Goal: Information Seeking & Learning: Learn about a topic

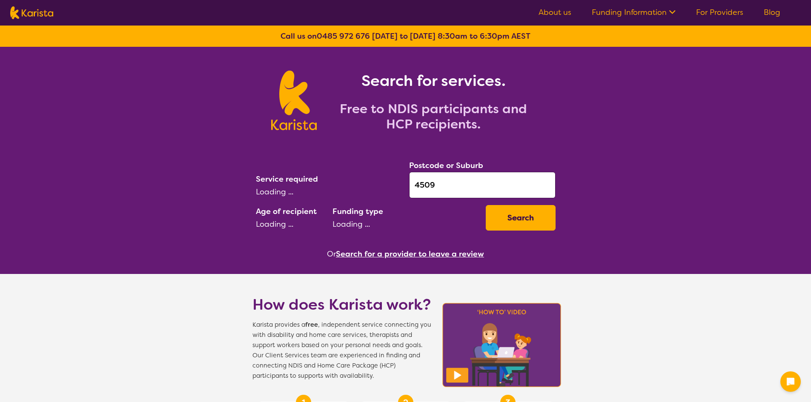
select select "[MEDICAL_DATA]"
select select "AG"
select select "NDIS"
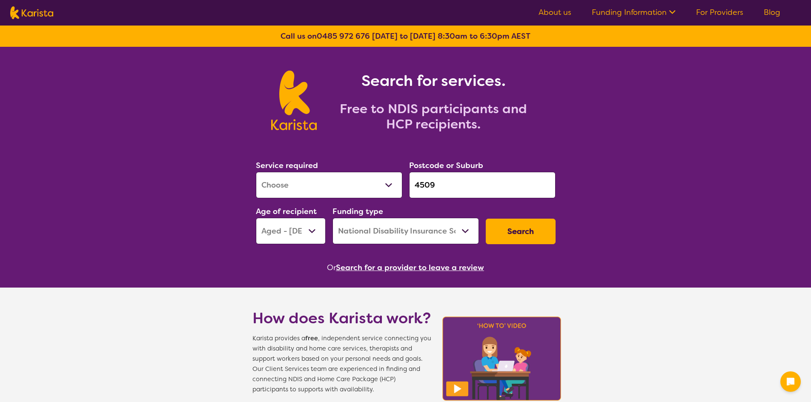
drag, startPoint x: 440, startPoint y: 187, endPoint x: 378, endPoint y: 190, distance: 62.2
click at [378, 190] on div "Service required Allied Health Assistant Assessment ([MEDICAL_DATA] or [MEDICAL…" at bounding box center [405, 202] width 307 height 92
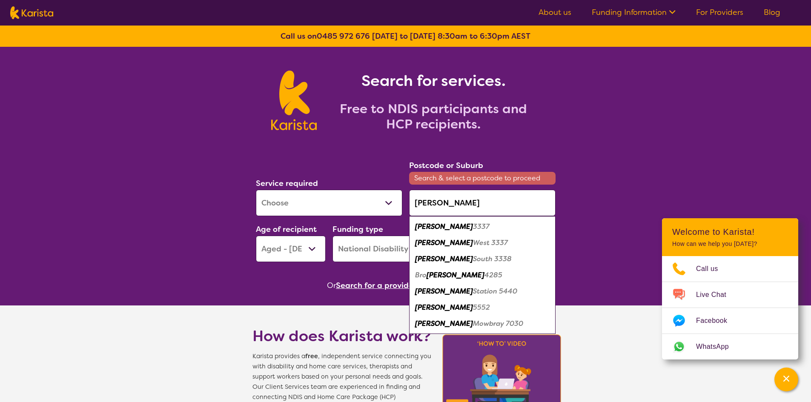
click at [473, 227] on em "3337" at bounding box center [481, 226] width 17 height 9
type input "3337"
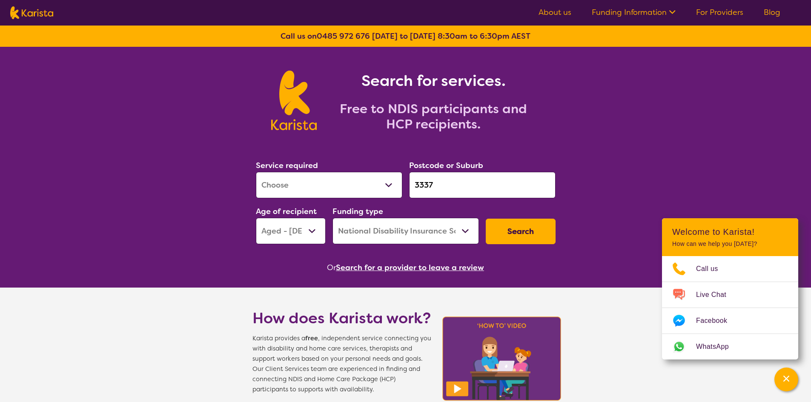
click at [336, 182] on select "Allied Health Assistant Assessment ([MEDICAL_DATA] or [MEDICAL_DATA]) Behaviour…" at bounding box center [329, 185] width 146 height 26
click at [528, 231] on button "Search" at bounding box center [521, 232] width 70 height 26
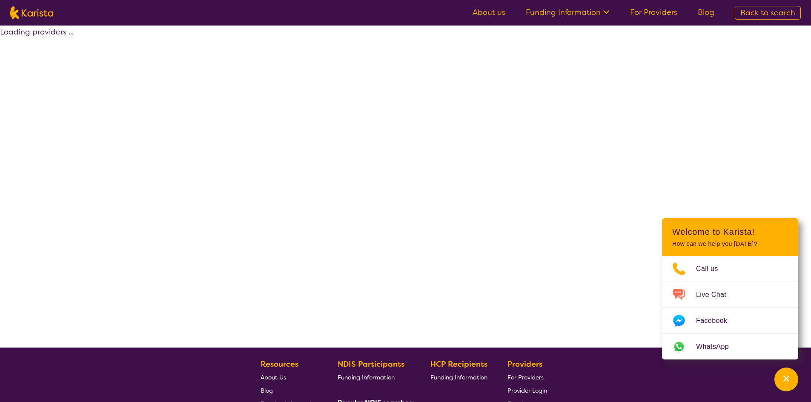
select select "by_score"
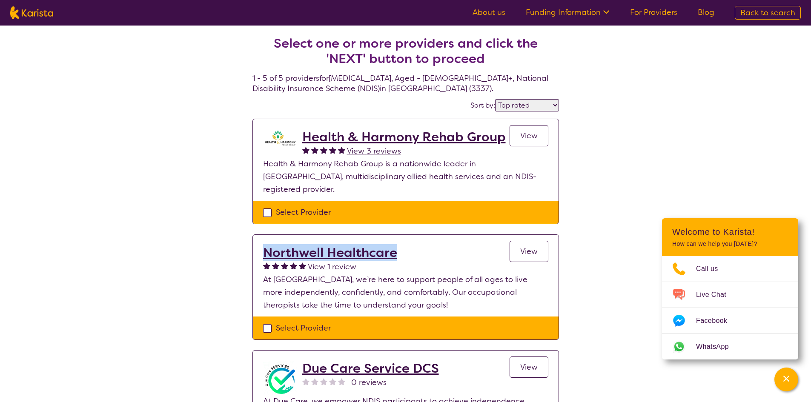
drag, startPoint x: 261, startPoint y: 243, endPoint x: 418, endPoint y: 241, distance: 157.1
click at [418, 241] on section "Northwell Healthcare View 1 review View At [GEOGRAPHIC_DATA], we’re here to sup…" at bounding box center [406, 276] width 306 height 82
copy h2 "Northwell Healthcare"
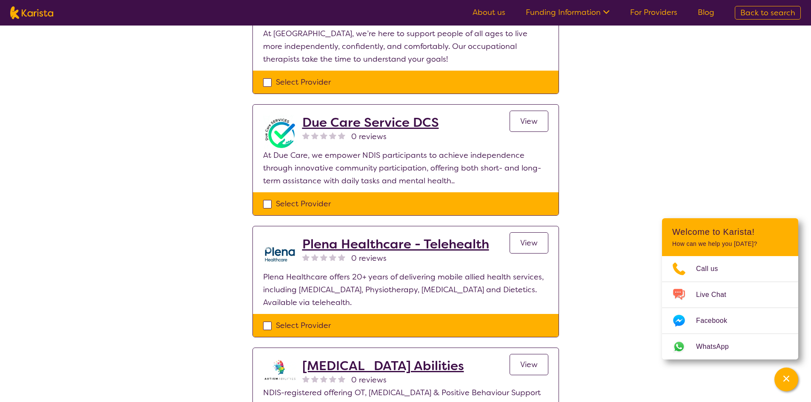
scroll to position [341, 0]
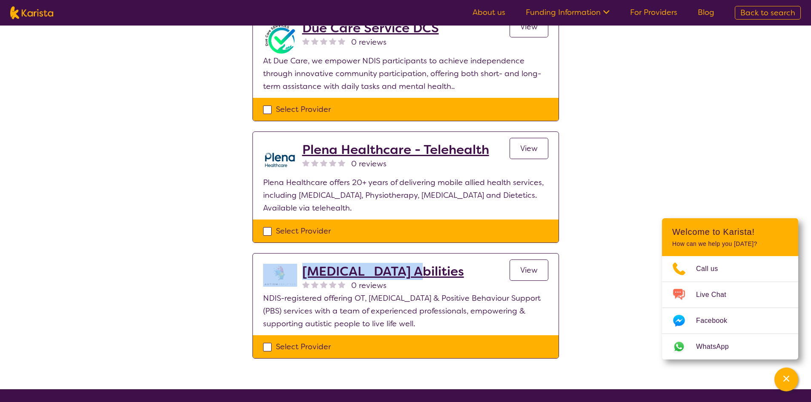
drag, startPoint x: 404, startPoint y: 259, endPoint x: 317, endPoint y: 258, distance: 87.7
click at [300, 264] on div "[MEDICAL_DATA] Abilities 0 reviews View" at bounding box center [405, 278] width 285 height 28
copy div "[MEDICAL_DATA] Abilities"
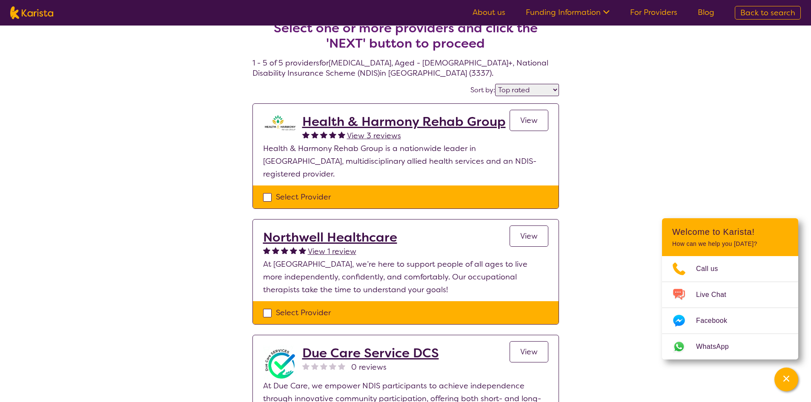
scroll to position [0, 0]
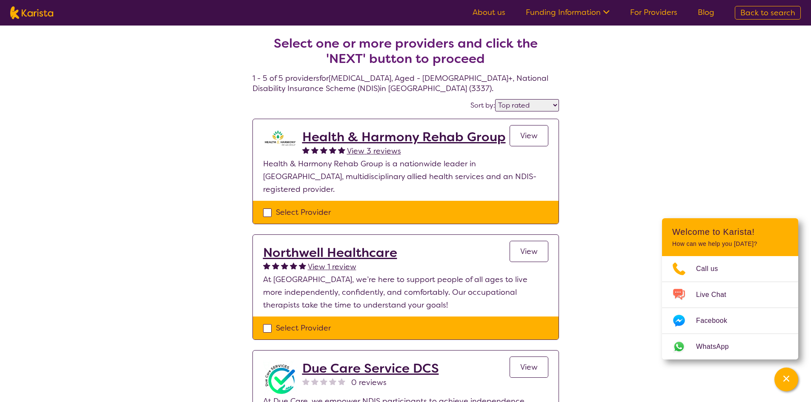
click at [37, 16] on img at bounding box center [31, 12] width 43 height 13
select select "[MEDICAL_DATA]"
select select "AG"
select select "NDIS"
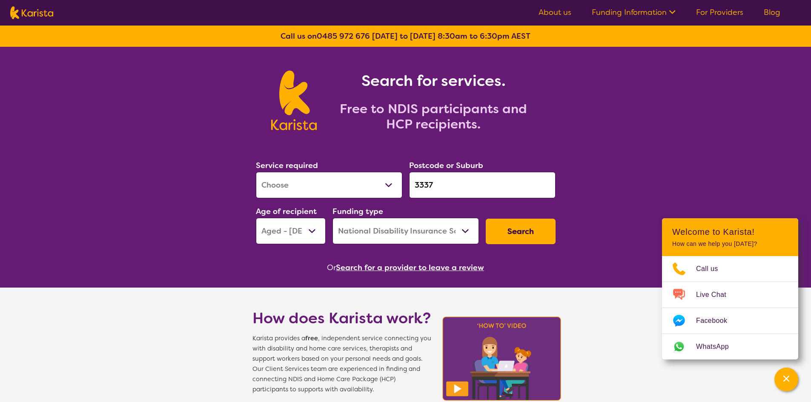
click at [439, 184] on input "3337" at bounding box center [482, 185] width 146 height 26
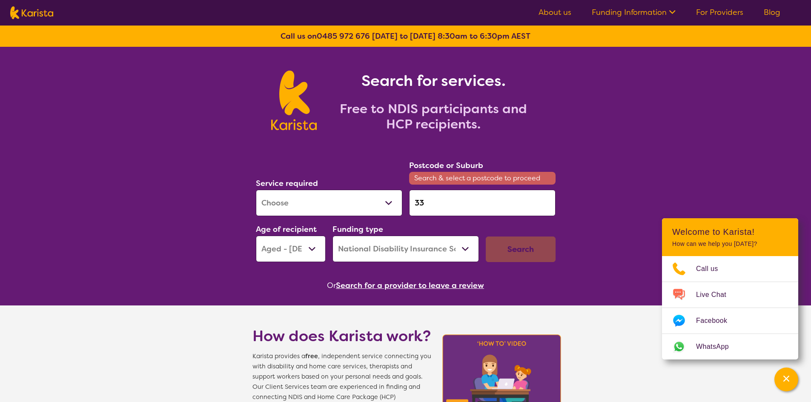
type input "3"
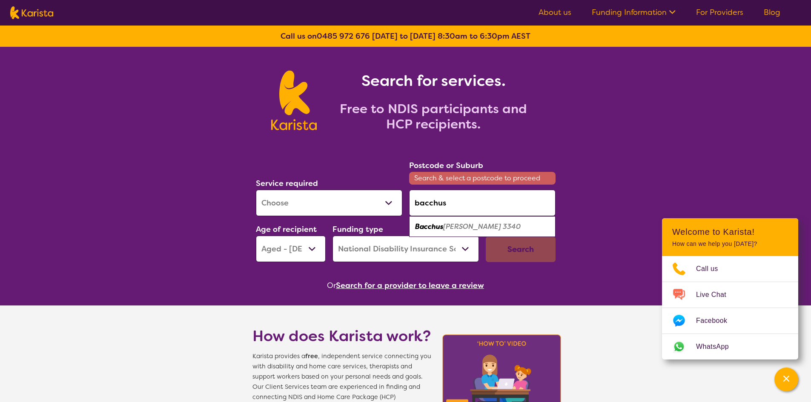
click at [455, 227] on em "[PERSON_NAME] 3340" at bounding box center [481, 226] width 77 height 9
type input "3340"
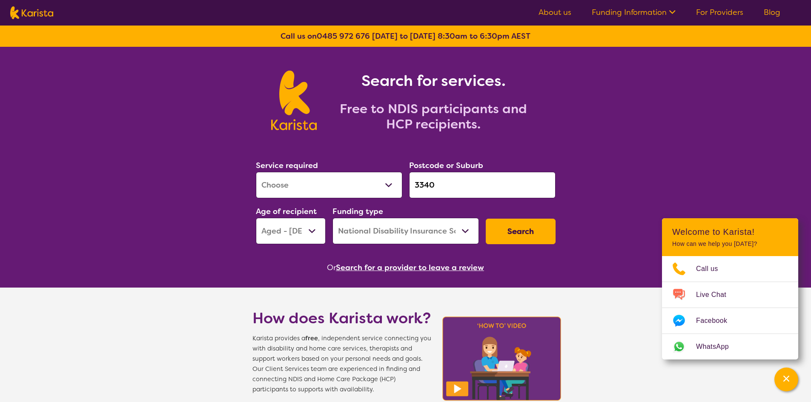
click at [301, 237] on select "Early Childhood - 0 to 9 Child - 10 to 11 Adolescent - 12 to 17 Adult - 18 to 6…" at bounding box center [291, 231] width 70 height 26
select select "AS"
click at [256, 218] on select "Early Childhood - 0 to 9 Child - 10 to 11 Adolescent - 12 to 17 Adult - 18 to 6…" at bounding box center [291, 231] width 70 height 26
click at [515, 233] on button "Search" at bounding box center [521, 232] width 70 height 26
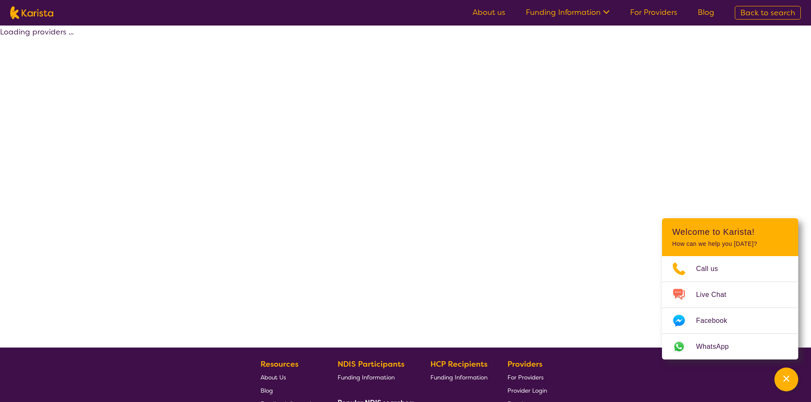
select select "by_score"
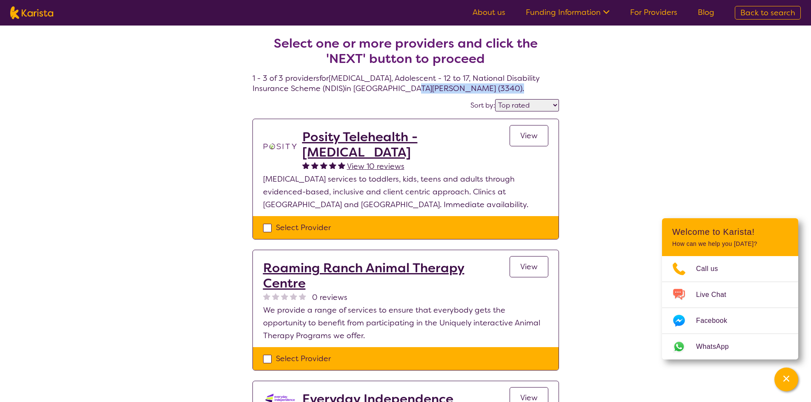
drag, startPoint x: 476, startPoint y: 90, endPoint x: 446, endPoint y: 90, distance: 29.8
click at [446, 90] on h4 "Select one or more providers and click the 'NEXT' button to proceed 1 - 3 of 3 …" at bounding box center [405, 54] width 307 height 78
copy h4 "(3340) ."
select select "[MEDICAL_DATA]"
select select "AS"
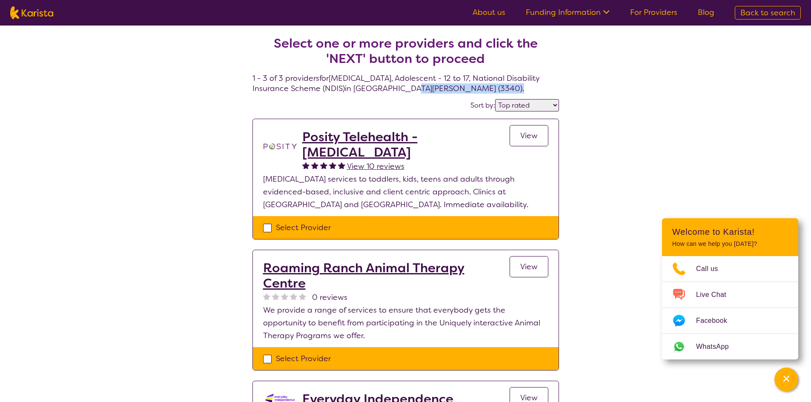
select select "NDIS"
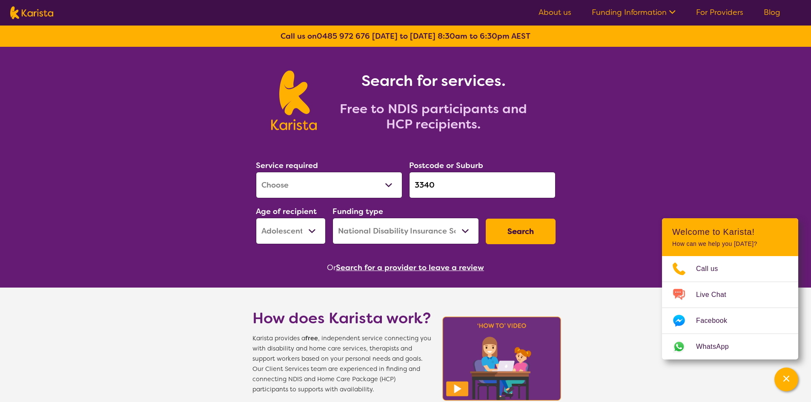
drag, startPoint x: 441, startPoint y: 183, endPoint x: 390, endPoint y: 185, distance: 50.3
click at [391, 185] on div "Service required Allied Health Assistant Assessment ([MEDICAL_DATA] or [MEDICAL…" at bounding box center [405, 202] width 307 height 92
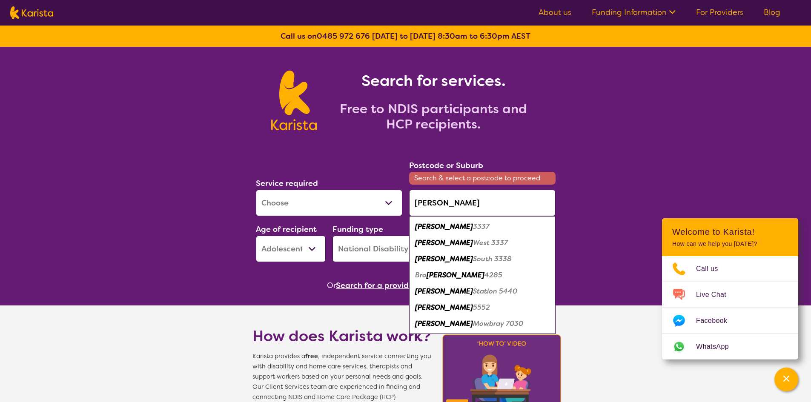
click at [473, 228] on em "3337" at bounding box center [481, 226] width 17 height 9
type input "3337"
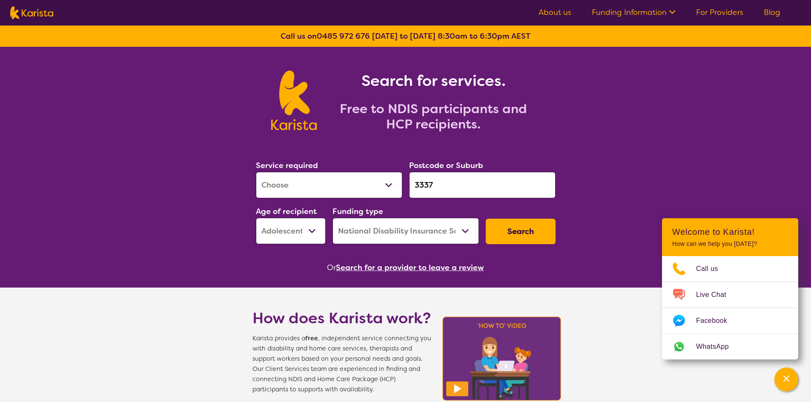
drag, startPoint x: 445, startPoint y: 184, endPoint x: 397, endPoint y: 182, distance: 48.6
click at [397, 182] on div "Service required Allied Health Assistant Assessment ([MEDICAL_DATA] or [MEDICAL…" at bounding box center [405, 202] width 307 height 92
click at [527, 232] on button "Search" at bounding box center [521, 232] width 70 height 26
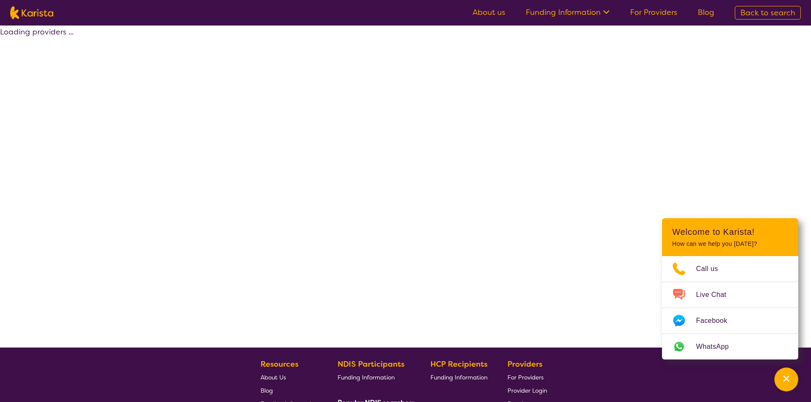
select select "by_score"
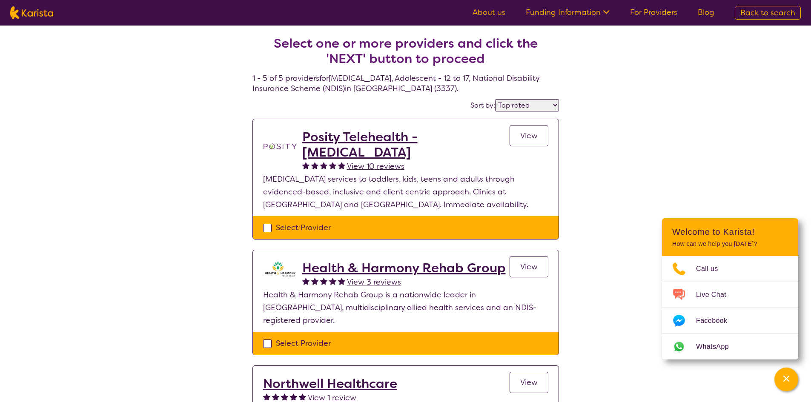
select select "[MEDICAL_DATA]"
select select "AS"
select select "NDIS"
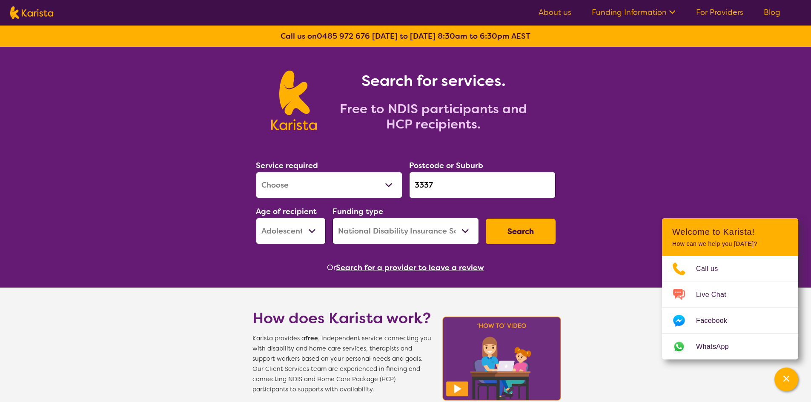
click at [305, 232] on select "Early Childhood - 0 to 9 Child - 10 to 11 Adolescent - 12 to 17 Adult - 18 to 6…" at bounding box center [291, 231] width 70 height 26
select select "AD"
click at [256, 218] on select "Early Childhood - 0 to 9 Child - 10 to 11 Adolescent - 12 to 17 Adult - 18 to 6…" at bounding box center [291, 231] width 70 height 26
click at [512, 230] on button "Search" at bounding box center [521, 232] width 70 height 26
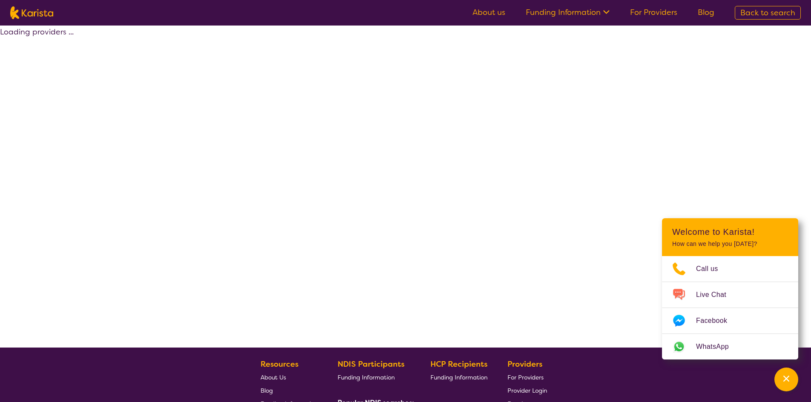
select select "by_score"
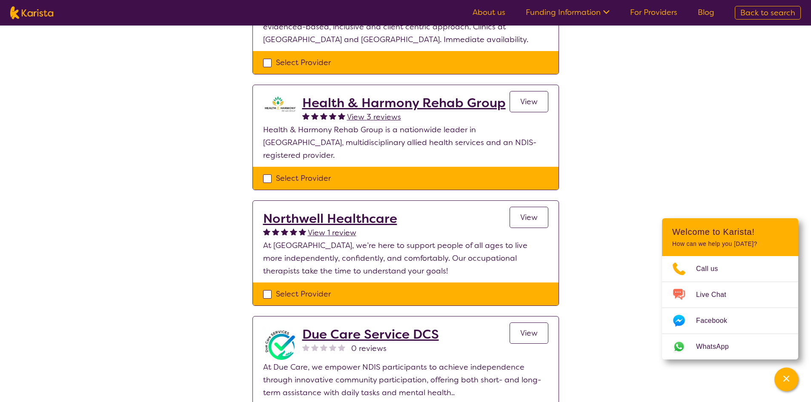
scroll to position [85, 0]
